Goal: Task Accomplishment & Management: Manage account settings

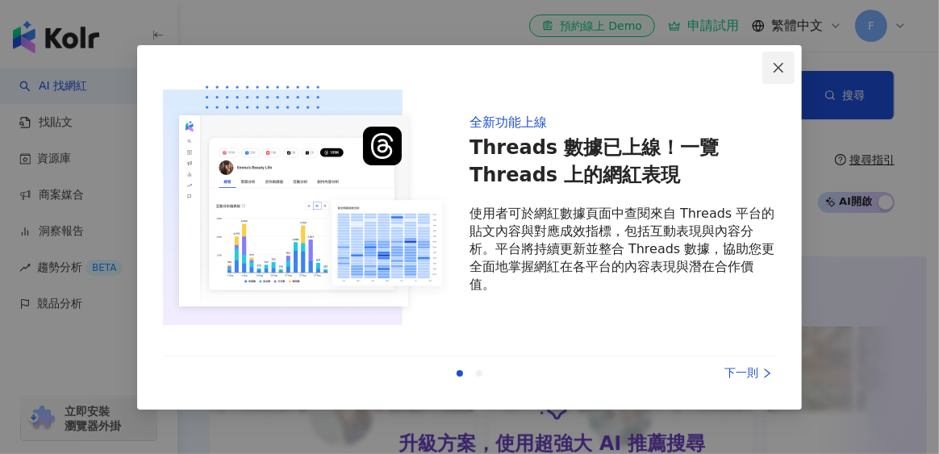
click at [779, 60] on button "Close" at bounding box center [778, 68] width 32 height 32
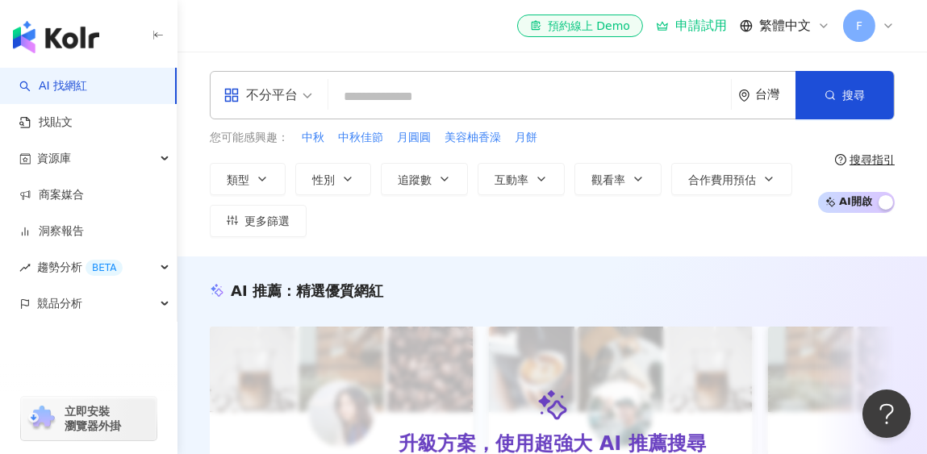
click at [893, 27] on icon at bounding box center [887, 25] width 13 height 13
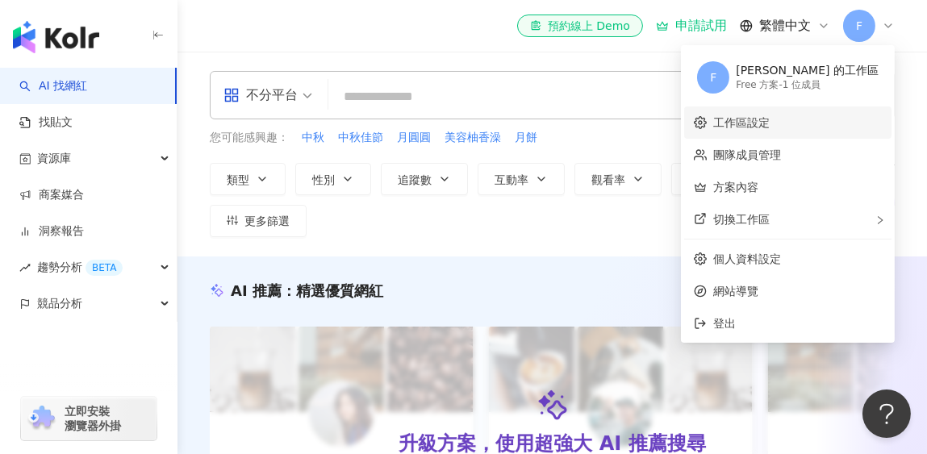
click at [769, 123] on link "工作區設定" at bounding box center [741, 122] width 56 height 13
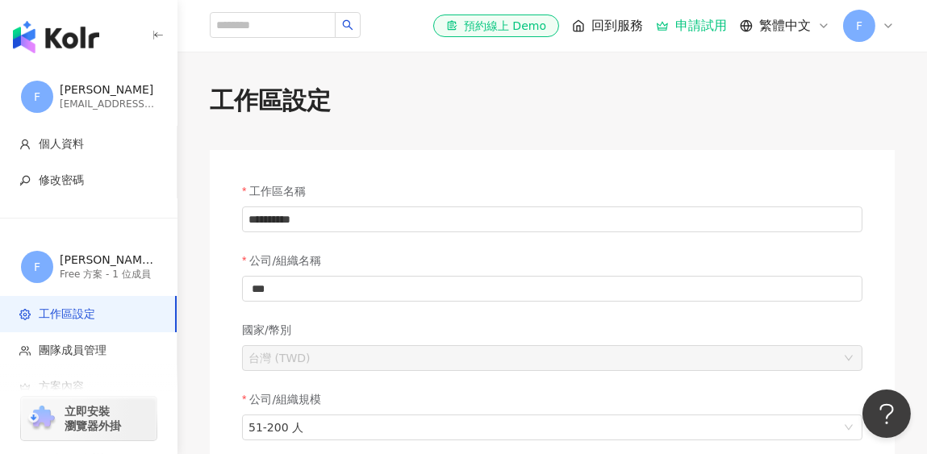
click at [888, 32] on div "F" at bounding box center [869, 26] width 52 height 32
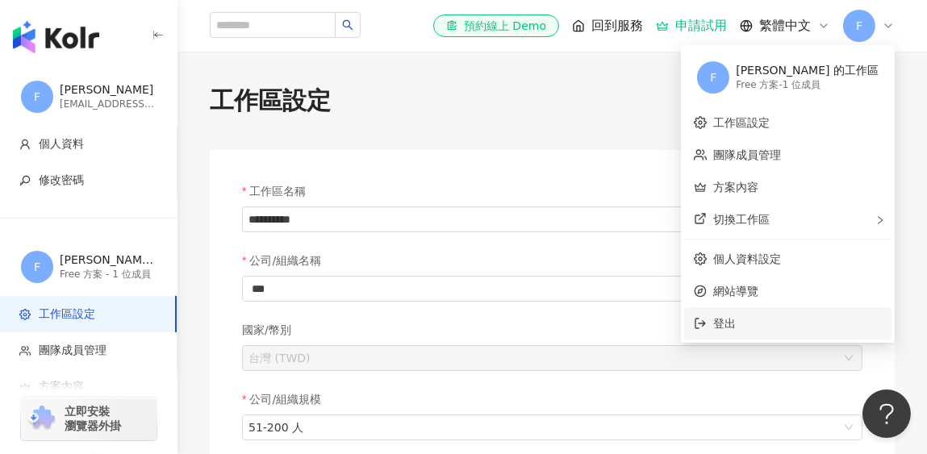
click at [798, 318] on span "登出" at bounding box center [797, 324] width 169 height 18
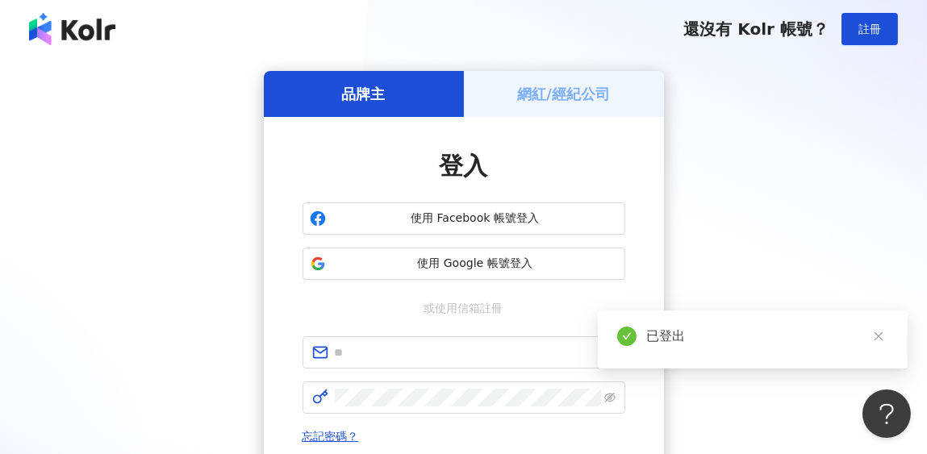
scroll to position [160, 0]
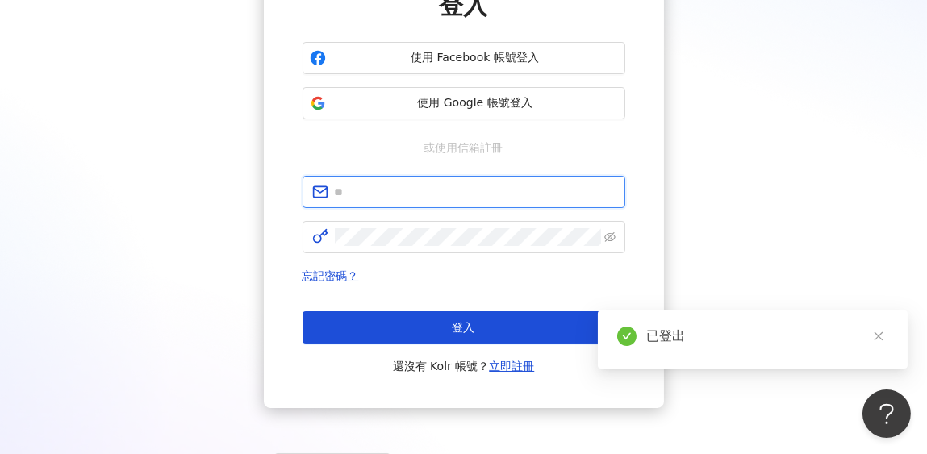
click at [394, 194] on input "text" at bounding box center [475, 192] width 281 height 18
type input "*"
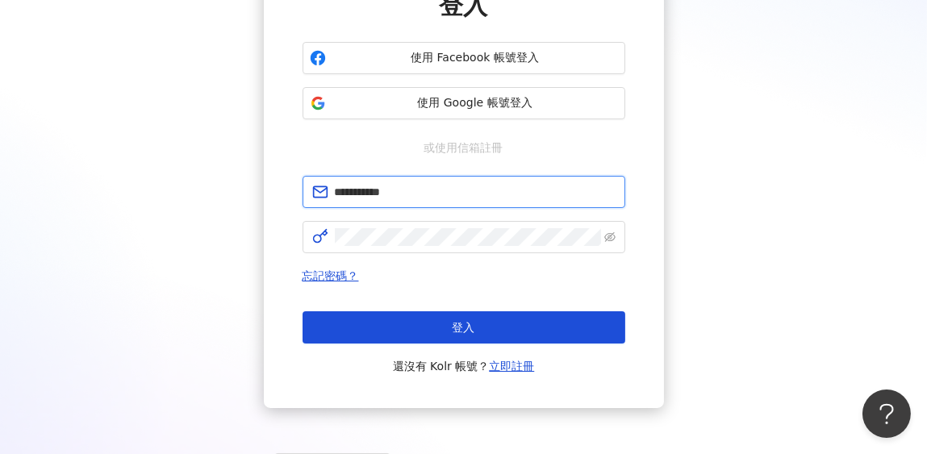
type input "**********"
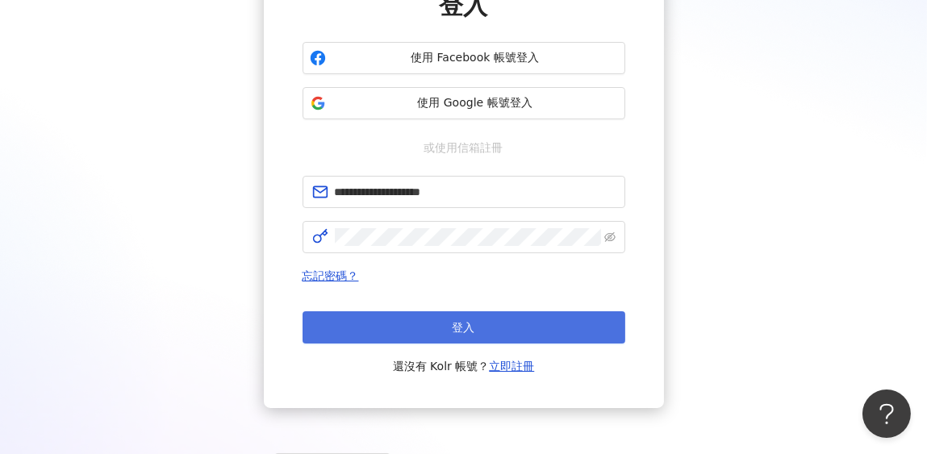
click at [488, 329] on button "登入" at bounding box center [463, 327] width 323 height 32
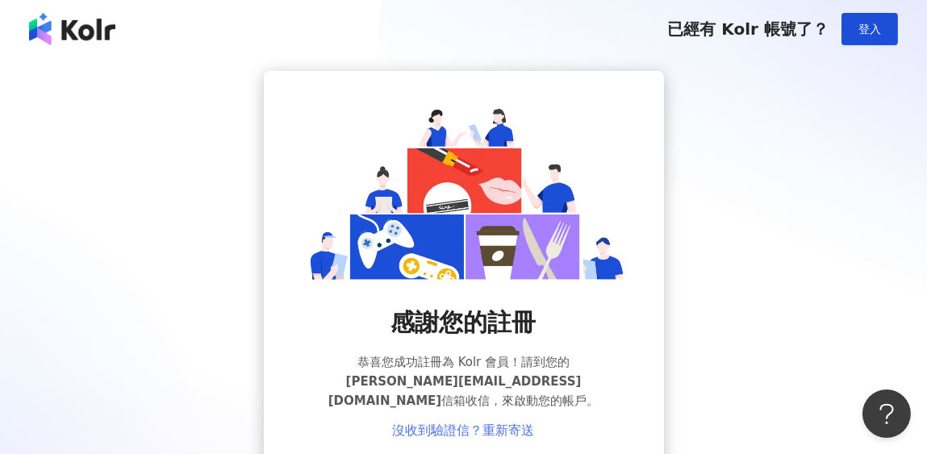
click at [427, 423] on link "沒收到驗證信？重新寄送" at bounding box center [464, 430] width 142 height 15
